Goal: Communication & Community: Share content

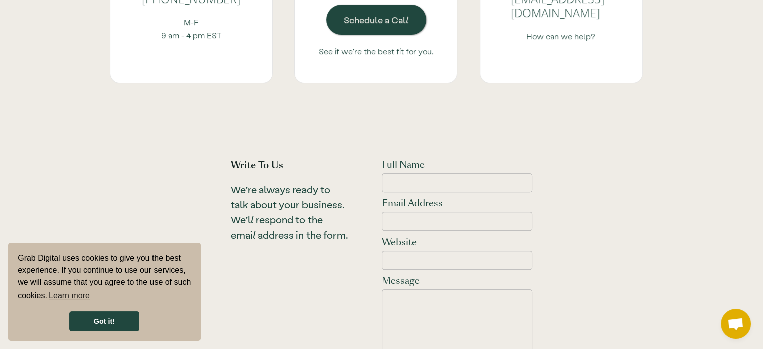
scroll to position [351, 0]
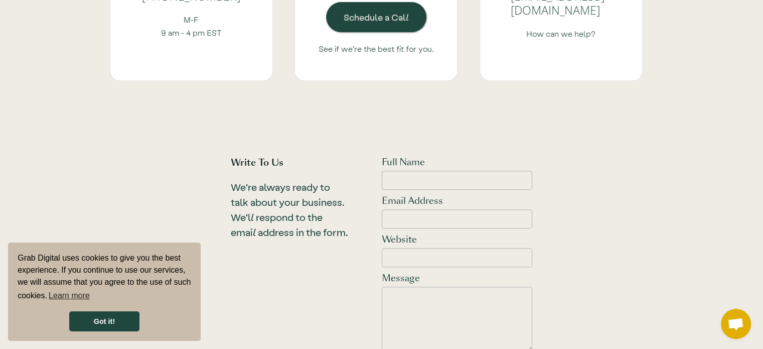
click at [480, 165] on label "Full Name" at bounding box center [457, 162] width 151 height 12
click at [480, 171] on input "Full Name" at bounding box center [457, 180] width 151 height 19
click at [473, 179] on input "Full Name" at bounding box center [457, 180] width 151 height 19
type input "[PERSON_NAME]"
click at [420, 213] on input "Email Address" at bounding box center [457, 218] width 151 height 19
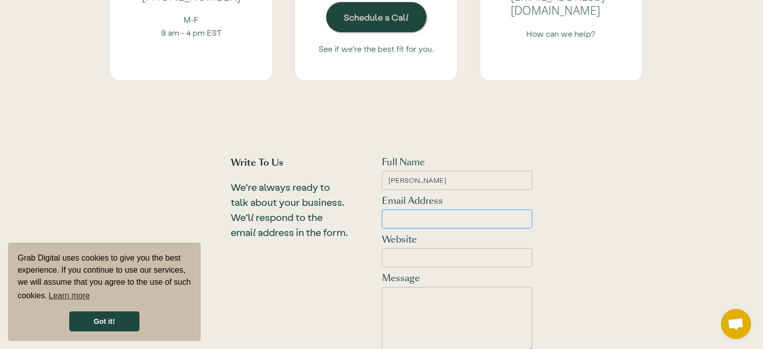
type input "[EMAIL_ADDRESS][DOMAIN_NAME]"
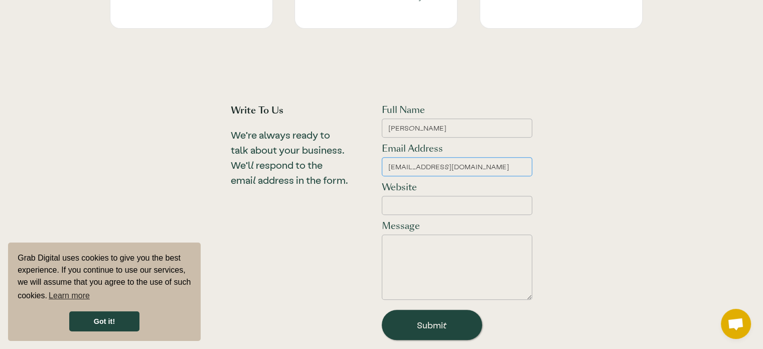
scroll to position [452, 0]
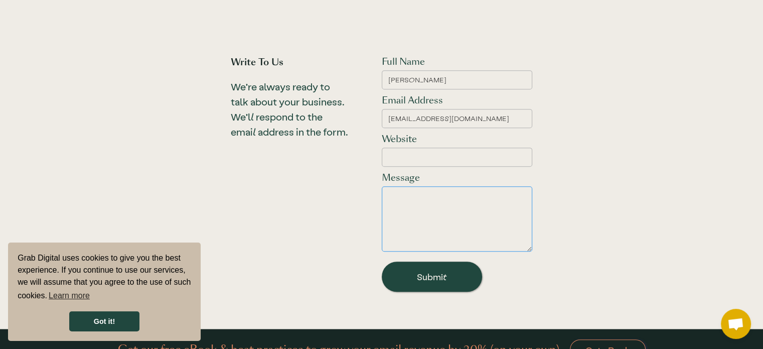
click at [462, 207] on textarea "Email Form" at bounding box center [457, 218] width 151 height 65
paste textarea "Hello, Would you be interested in a guest article for your website about starti…"
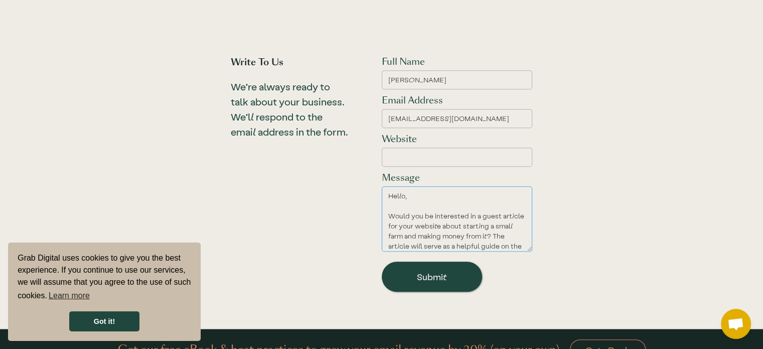
scroll to position [229, 0]
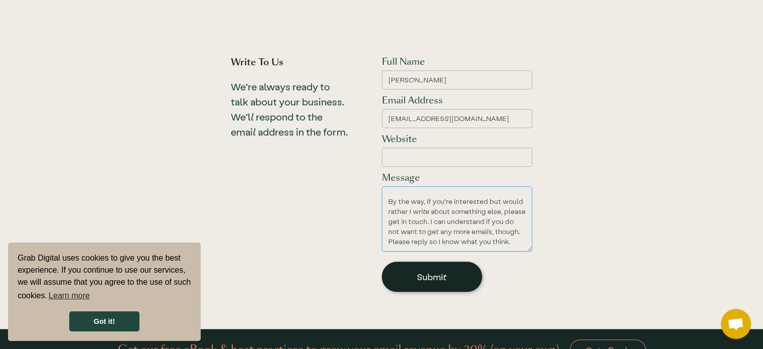
type textarea "Hello, Would you be interested in a guest article for your website about starti…"
drag, startPoint x: 456, startPoint y: 281, endPoint x: 423, endPoint y: 111, distance: 172.8
click at [453, 278] on input "Submit" at bounding box center [432, 276] width 100 height 30
drag, startPoint x: 411, startPoint y: 117, endPoint x: 491, endPoint y: 115, distance: 79.8
click at [491, 115] on input "[EMAIL_ADDRESS][DOMAIN_NAME]" at bounding box center [457, 118] width 151 height 19
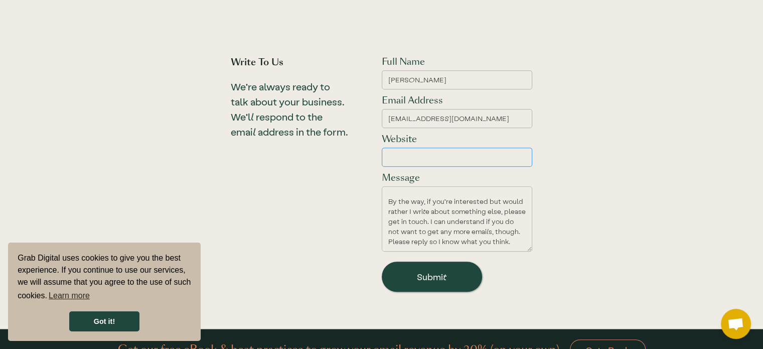
click at [414, 152] on input "Website" at bounding box center [457, 157] width 151 height 19
paste input "[DOMAIN_NAME]"
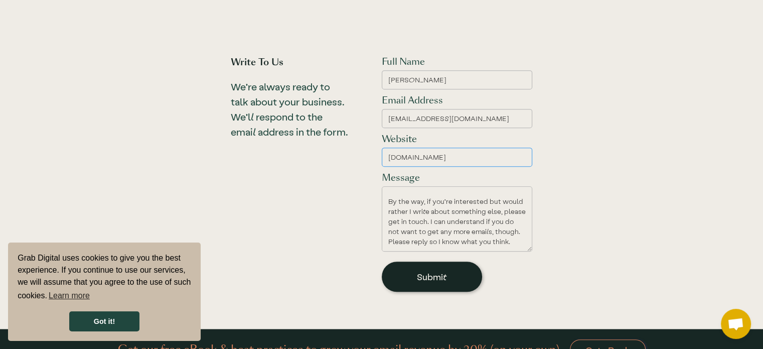
type input "[DOMAIN_NAME]"
drag, startPoint x: 448, startPoint y: 278, endPoint x: 485, endPoint y: 188, distance: 96.9
click at [449, 274] on input "Submit" at bounding box center [432, 276] width 100 height 30
type input "Please wait..."
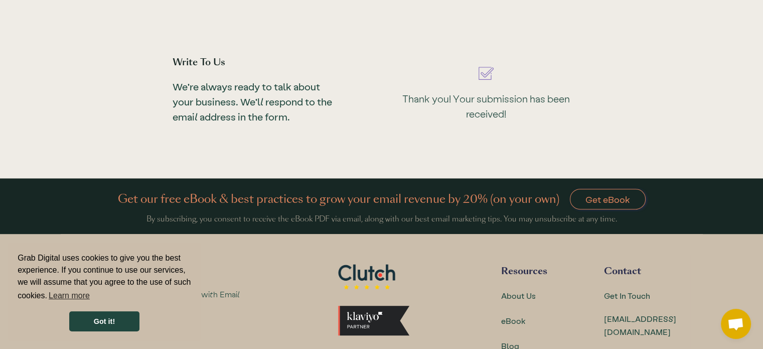
scroll to position [479, 0]
